Goal: Task Accomplishment & Management: Manage account settings

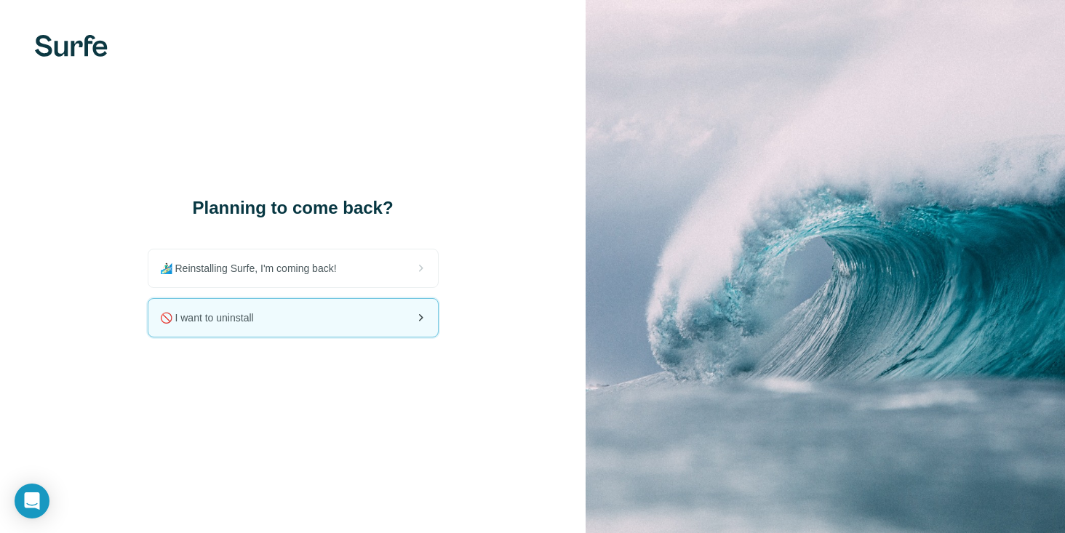
click at [322, 334] on div "🚫 I want to uninstall" at bounding box center [293, 318] width 290 height 38
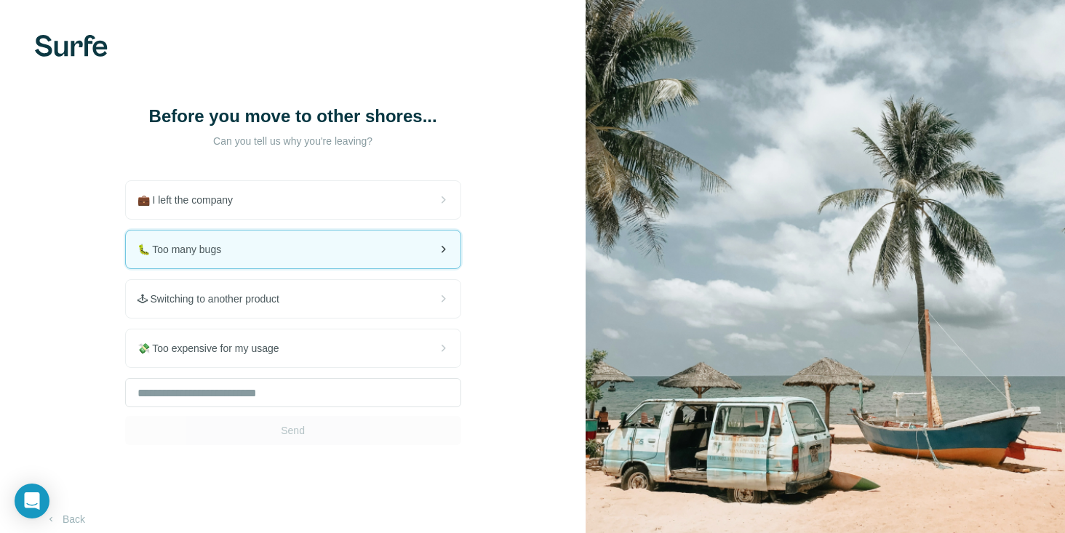
click at [293, 266] on div "🐛 Too many bugs" at bounding box center [293, 250] width 335 height 38
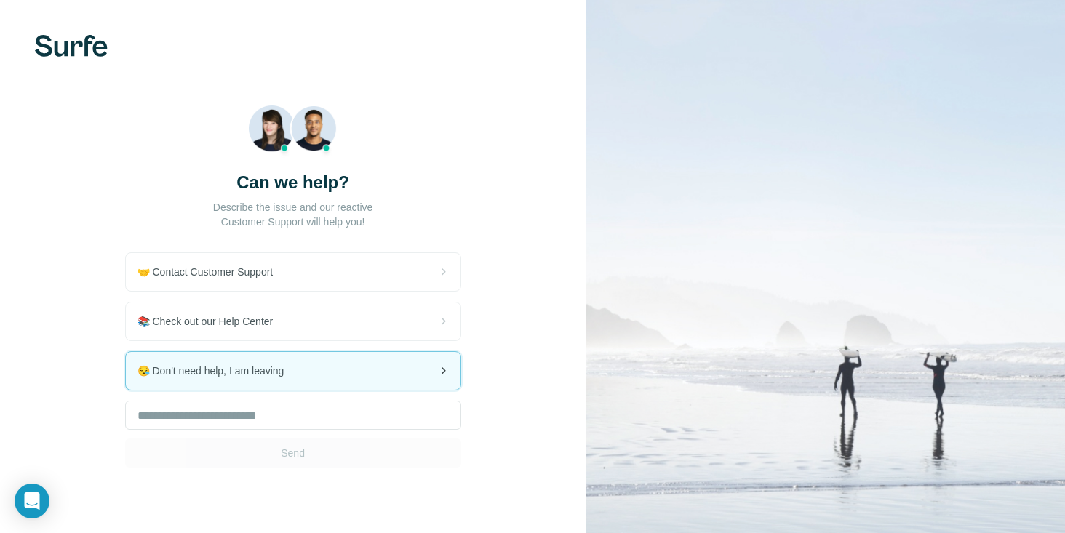
click at [210, 385] on div "😪 Don't need help, I am leaving" at bounding box center [293, 371] width 335 height 38
